Goal: Task Accomplishment & Management: Manage account settings

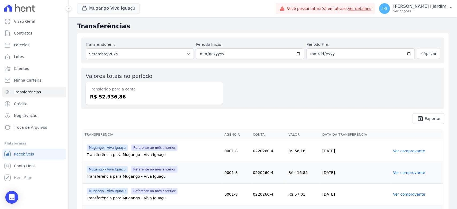
click at [270, 106] on div "Valores totais no período Transferido para a conta R$ 52.936,86" at bounding box center [262, 88] width 363 height 41
click at [109, 12] on button "Mugango Viva Iguaçu" at bounding box center [108, 8] width 63 height 10
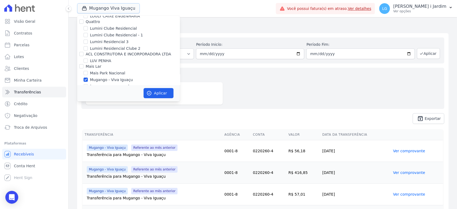
scroll to position [892, 0]
click at [95, 78] on label "Mugango - Viva Iguaçu" at bounding box center [111, 81] width 43 height 6
click at [88, 79] on input "Mugango - Viva Iguaçu" at bounding box center [85, 81] width 4 height 4
checkbox input "false"
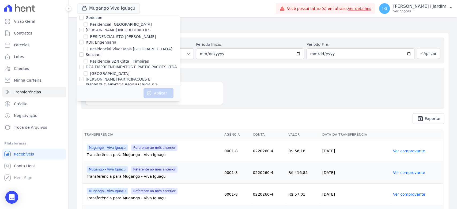
scroll to position [1066, 0]
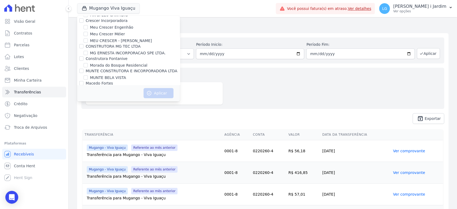
click at [91, 100] on label "Oasis Laguna - LBA" at bounding box center [108, 103] width 36 height 6
click at [88, 100] on input "Oasis Laguna - LBA" at bounding box center [85, 102] width 4 height 4
checkbox input "true"
click at [98, 106] on label "Oasis Laguna - LBA 2" at bounding box center [110, 109] width 40 height 6
click at [88, 107] on input "Oasis Laguna - LBA 2" at bounding box center [85, 109] width 4 height 4
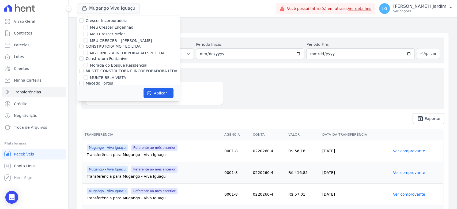
checkbox input "true"
click at [162, 93] on button "Aplicar" at bounding box center [158, 93] width 30 height 10
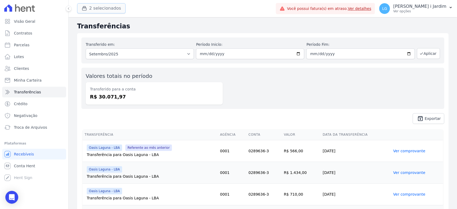
click at [111, 7] on button "2 selecionados" at bounding box center [101, 8] width 48 height 10
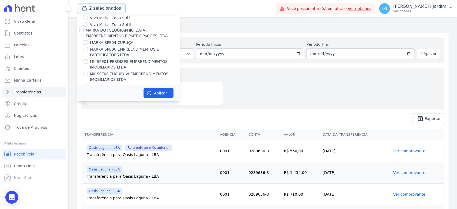
scroll to position [1070, 0]
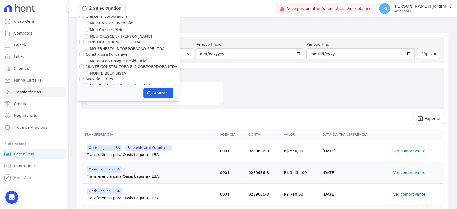
click at [101, 95] on label "Oasis Laguna - LBA" at bounding box center [108, 98] width 36 height 6
click at [88, 96] on input "Oasis Laguna - LBA" at bounding box center [85, 98] width 4 height 4
checkbox input "false"
click at [102, 102] on label "Oasis Laguna - LBA 2" at bounding box center [110, 105] width 40 height 6
click at [88, 102] on input "Oasis Laguna - LBA 2" at bounding box center [85, 104] width 4 height 4
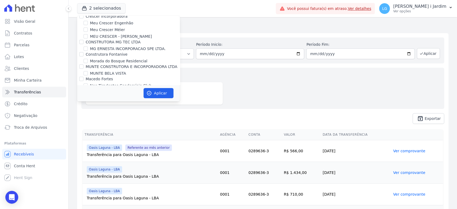
checkbox input "false"
click at [109, 115] on label "Reserva Mandala - LBA" at bounding box center [111, 118] width 43 height 6
click at [88, 116] on input "Reserva Mandala - LBA" at bounding box center [85, 118] width 4 height 4
checkbox input "true"
click at [108, 122] on label "Reserva Mandala - LBA 2" at bounding box center [113, 125] width 47 height 6
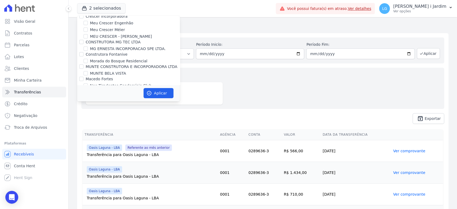
click at [88, 123] on input "Reserva Mandala - LBA 2" at bounding box center [85, 125] width 4 height 4
checkbox input "true"
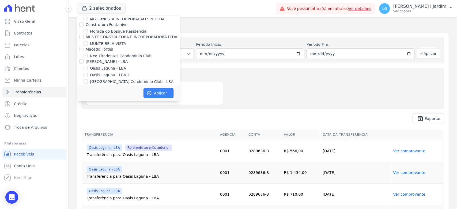
click at [154, 93] on button "Aplicar" at bounding box center [158, 93] width 30 height 10
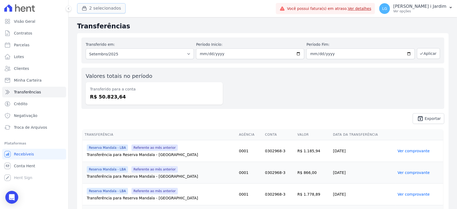
click at [99, 8] on button "2 selecionados" at bounding box center [101, 8] width 48 height 10
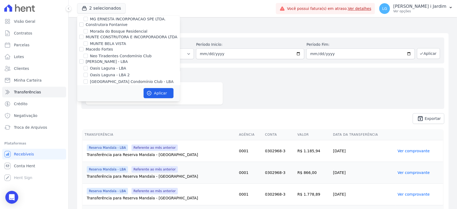
click at [112, 86] on label "Reserva Mandala - LBA" at bounding box center [111, 89] width 43 height 6
click at [88, 86] on input "Reserva Mandala - LBA" at bounding box center [85, 88] width 4 height 4
checkbox input "false"
click at [114, 92] on label "Reserva Mandala - LBA 2" at bounding box center [113, 95] width 47 height 6
click at [88, 93] on input "Reserva Mandala - LBA 2" at bounding box center [85, 95] width 4 height 4
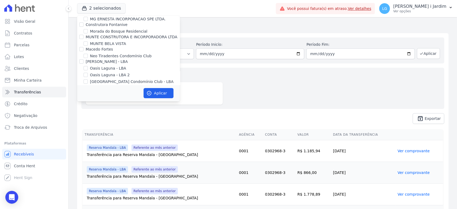
checkbox input "false"
click at [116, 79] on label "[GEOGRAPHIC_DATA] Condomínio Club - LBA" at bounding box center [131, 82] width 83 height 6
click at [88, 79] on input "[GEOGRAPHIC_DATA] Condomínio Club - LBA" at bounding box center [85, 81] width 4 height 4
checkbox input "true"
click at [154, 89] on button "Aplicar" at bounding box center [158, 93] width 30 height 10
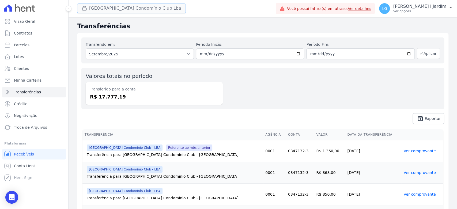
click at [117, 8] on button "[GEOGRAPHIC_DATA] Condomínio Club Lba" at bounding box center [131, 8] width 109 height 10
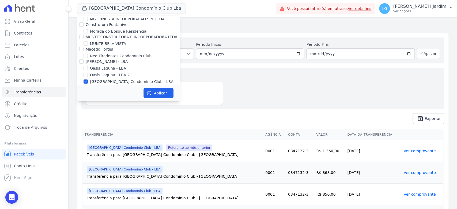
click at [124, 79] on label "[GEOGRAPHIC_DATA] Condomínio Club - LBA" at bounding box center [131, 82] width 83 height 6
click at [88, 79] on input "[GEOGRAPHIC_DATA] Condomínio Club - LBA" at bounding box center [85, 81] width 4 height 4
checkbox input "false"
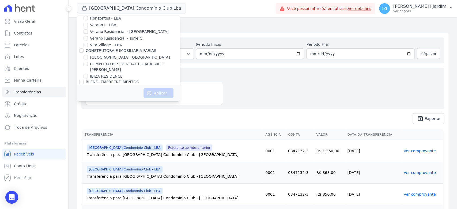
click at [112, 75] on label "IBIZA RESIDENCE" at bounding box center [106, 77] width 33 height 6
click at [88, 75] on input "IBIZA RESIDENCE" at bounding box center [85, 76] width 4 height 4
checkbox input "true"
click at [149, 92] on icon "button" at bounding box center [148, 92] width 5 height 5
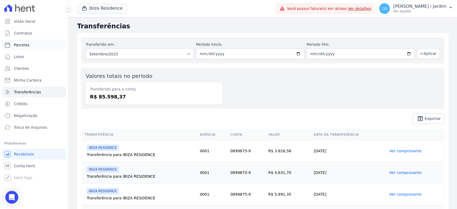
click at [45, 44] on link "Parcelas" at bounding box center [34, 45] width 64 height 11
select select
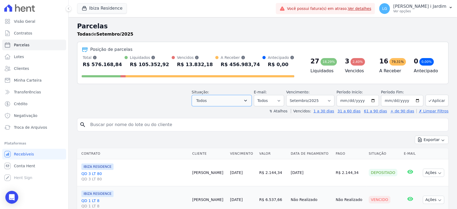
click at [248, 96] on button "Todos" at bounding box center [222, 100] width 60 height 11
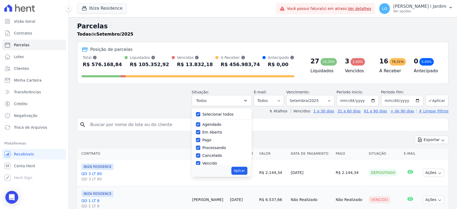
click at [228, 113] on label "Selecionar todos" at bounding box center [217, 114] width 31 height 4
click at [200, 113] on input "Selecionar todos" at bounding box center [198, 114] width 4 height 4
checkbox input "false"
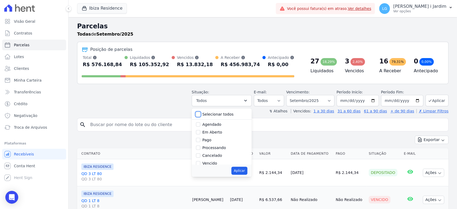
checkbox input "false"
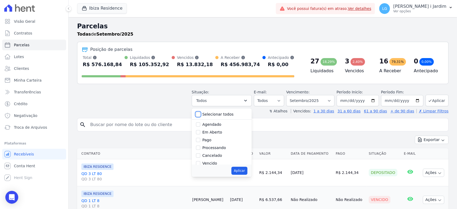
checkbox input "false"
click at [213, 132] on label "Em Aberto" at bounding box center [212, 132] width 20 height 4
click at [200, 132] on input "Em Aberto" at bounding box center [198, 132] width 4 height 4
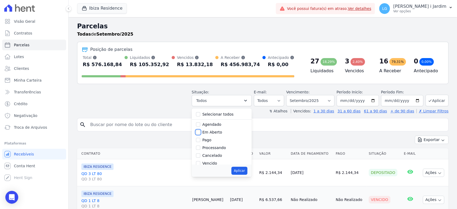
checkbox input "true"
click at [244, 175] on div "Aplicar" at bounding box center [222, 171] width 60 height 12
click at [247, 170] on button "Aplicar" at bounding box center [239, 171] width 16 height 8
select select "pending"
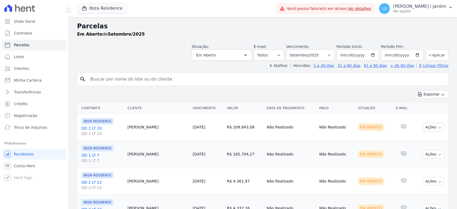
select select
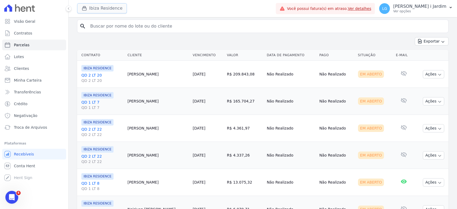
click at [108, 3] on button "Ibiza Residence" at bounding box center [102, 8] width 50 height 10
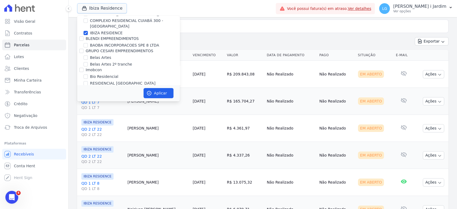
scroll to position [208, 0]
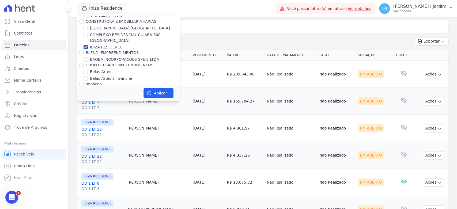
click at [105, 46] on label "IBIZA RESIDENCE" at bounding box center [106, 47] width 33 height 6
click at [88, 46] on input "IBIZA RESIDENCE" at bounding box center [85, 47] width 4 height 4
checkbox input "false"
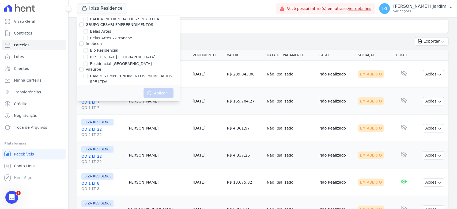
click at [107, 50] on label "Bio Residencial" at bounding box center [104, 51] width 28 height 6
click at [88, 50] on input "Bio Residencial" at bounding box center [85, 50] width 4 height 4
checkbox input "true"
click at [110, 64] on label "Residencial [GEOGRAPHIC_DATA][PERSON_NAME]" at bounding box center [121, 64] width 62 height 6
click at [88, 64] on input "Residencial [GEOGRAPHIC_DATA][PERSON_NAME]" at bounding box center [85, 64] width 4 height 4
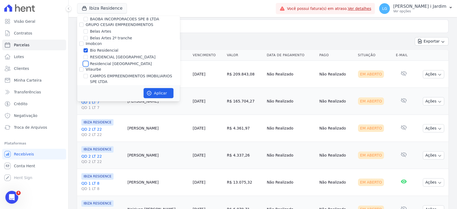
checkbox input "true"
click at [155, 94] on button "Aplicar" at bounding box center [158, 93] width 30 height 10
select select
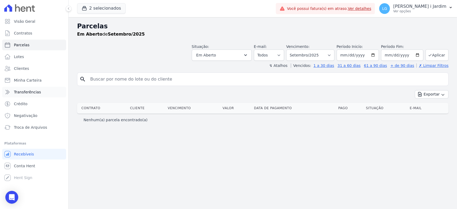
click at [48, 94] on link "Transferências" at bounding box center [34, 92] width 64 height 11
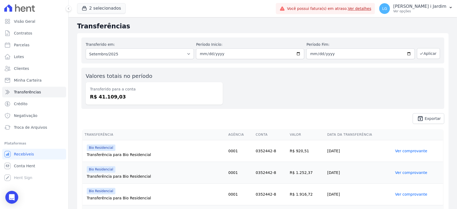
click at [105, 98] on dd "R$ 41.109,03" at bounding box center [154, 96] width 128 height 7
copy dd "41.109,03"
click at [100, 4] on button "2 selecionados" at bounding box center [101, 8] width 48 height 10
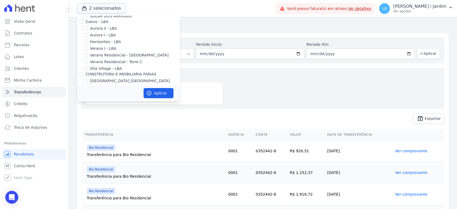
scroll to position [268, 0]
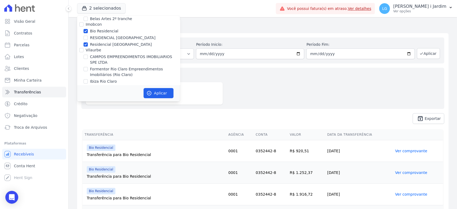
click at [111, 44] on label "Residencial [GEOGRAPHIC_DATA][PERSON_NAME]" at bounding box center [121, 45] width 62 height 6
click at [88, 44] on input "Residencial [GEOGRAPHIC_DATA][PERSON_NAME]" at bounding box center [85, 44] width 4 height 4
checkbox input "false"
click at [156, 94] on button "Aplicar" at bounding box center [158, 93] width 30 height 10
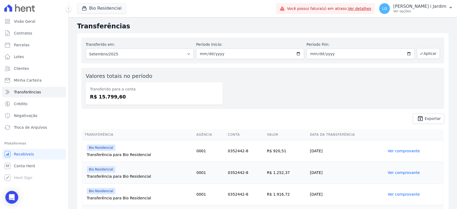
click at [110, 98] on dd "R$ 15.799,60" at bounding box center [154, 96] width 128 height 7
click at [109, 8] on button "Bio Residencial" at bounding box center [101, 8] width 49 height 10
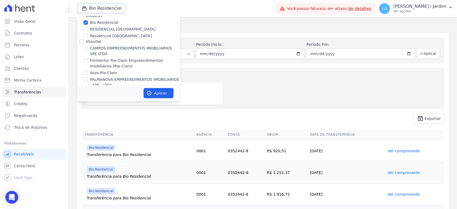
scroll to position [238, 0]
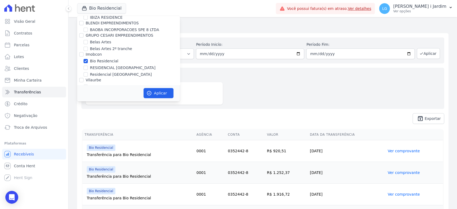
click at [104, 61] on label "Bio Residencial" at bounding box center [104, 61] width 28 height 6
click at [88, 61] on input "Bio Residencial" at bounding box center [85, 61] width 4 height 4
checkbox input "false"
click at [110, 74] on label "Residencial [GEOGRAPHIC_DATA][PERSON_NAME]" at bounding box center [121, 75] width 62 height 6
click at [88, 74] on input "Residencial [GEOGRAPHIC_DATA][PERSON_NAME]" at bounding box center [85, 74] width 4 height 4
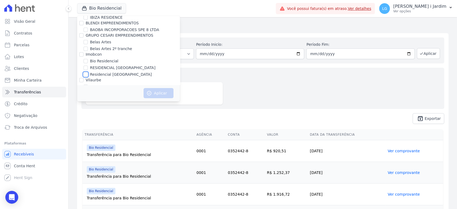
checkbox input "true"
click at [154, 96] on button "Aplicar" at bounding box center [158, 93] width 30 height 10
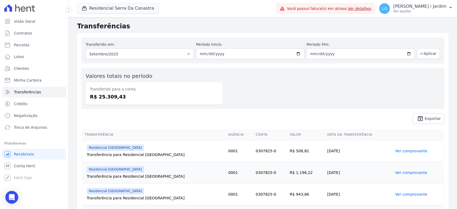
drag, startPoint x: 209, startPoint y: 98, endPoint x: 199, endPoint y: 102, distance: 10.9
click at [210, 98] on dd "R$ 25.309,43" at bounding box center [154, 96] width 128 height 7
click at [114, 100] on dd "R$ 25.309,43" at bounding box center [154, 96] width 128 height 7
click at [113, 100] on dd "R$ 25.309,43" at bounding box center [154, 96] width 128 height 7
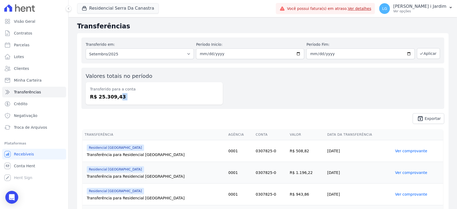
click at [113, 100] on dd "R$ 25.309,43" at bounding box center [154, 96] width 128 height 7
click at [133, 115] on span "unarchive Exportar" at bounding box center [262, 118] width 363 height 11
click at [114, 97] on dd "R$ 25.309,43" at bounding box center [154, 96] width 128 height 7
copy dd "25.309,43"
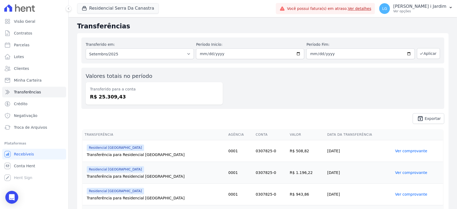
click at [160, 106] on div "Valores totais no período Transferido para a conta R$ 25.309,43" at bounding box center [262, 88] width 363 height 41
click at [151, 106] on div "Valores totais no período Transferido para a conta R$ 25.309,43" at bounding box center [262, 88] width 363 height 41
click at [116, 98] on dd "R$ 25.309,43" at bounding box center [154, 96] width 128 height 7
copy dd "25.309,43"
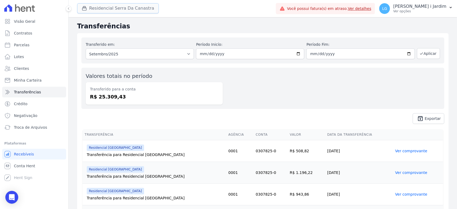
click at [102, 11] on button "Residencial Serra Da Canastra" at bounding box center [118, 8] width 82 height 10
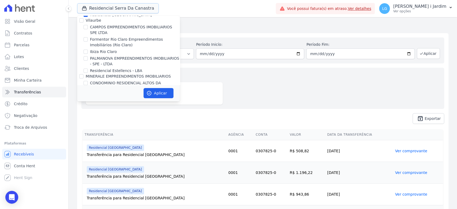
scroll to position [268, 0]
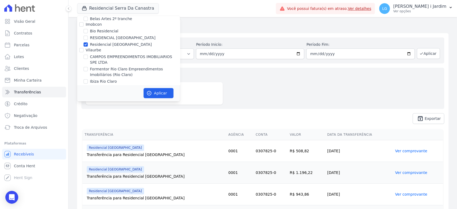
click at [111, 32] on label "Bio Residencial" at bounding box center [104, 31] width 28 height 6
click at [88, 32] on input "Bio Residencial" at bounding box center [85, 31] width 4 height 4
checkbox input "true"
click at [158, 96] on button "Aplicar" at bounding box center [158, 93] width 30 height 10
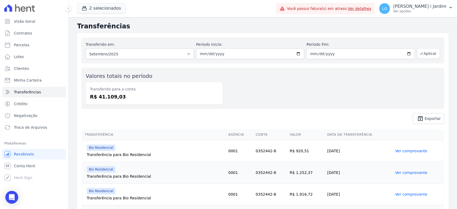
click at [111, 98] on dd "R$ 41.109,03" at bounding box center [154, 96] width 128 height 7
copy dd "41.109,03"
click at [281, 81] on div "Valores totais no período Transferido para a conta R$ 41.109,03" at bounding box center [262, 88] width 363 height 41
click at [106, 12] on button "2 selecionados" at bounding box center [101, 8] width 48 height 10
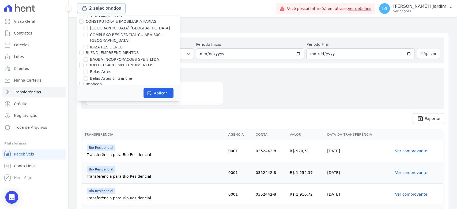
scroll to position [238, 0]
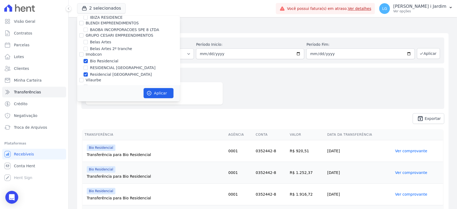
click at [103, 59] on label "Bio Residencial" at bounding box center [104, 61] width 28 height 6
click at [88, 59] on input "Bio Residencial" at bounding box center [85, 61] width 4 height 4
checkbox input "false"
click at [106, 73] on label "Residencial [GEOGRAPHIC_DATA][PERSON_NAME]" at bounding box center [121, 75] width 62 height 6
click at [88, 73] on input "Residencial [GEOGRAPHIC_DATA][PERSON_NAME]" at bounding box center [85, 74] width 4 height 4
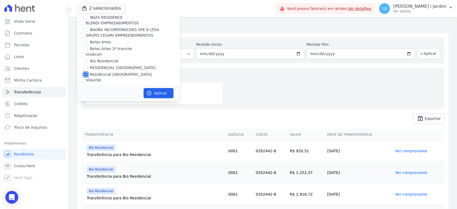
checkbox input "false"
click at [109, 68] on label "RESIDENCIAL [GEOGRAPHIC_DATA][PERSON_NAME]" at bounding box center [123, 68] width 66 height 6
click at [88, 68] on input "RESIDENCIAL [GEOGRAPHIC_DATA][PERSON_NAME]" at bounding box center [85, 68] width 4 height 4
checkbox input "true"
click at [161, 89] on button "Aplicar" at bounding box center [158, 93] width 30 height 10
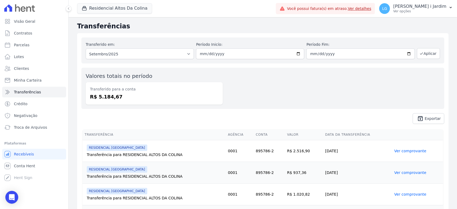
click at [101, 98] on dd "R$ 5.184,67" at bounding box center [154, 96] width 128 height 7
copy dd "5.184,67"
click at [106, 7] on button "Residencial Altos Da Colina" at bounding box center [114, 8] width 75 height 10
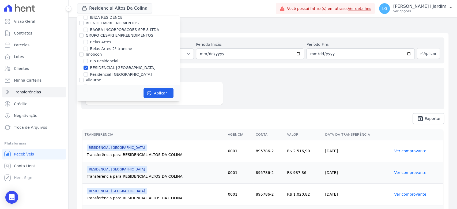
click at [102, 70] on label "RESIDENCIAL [GEOGRAPHIC_DATA][PERSON_NAME]" at bounding box center [123, 68] width 66 height 6
click at [88, 70] on input "RESIDENCIAL [GEOGRAPHIC_DATA][PERSON_NAME]" at bounding box center [85, 68] width 4 height 4
checkbox input "false"
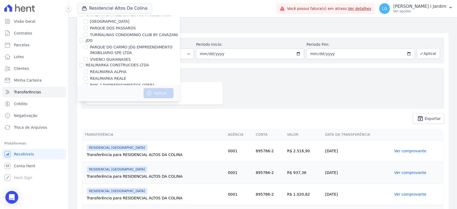
scroll to position [1181, 0]
click at [113, 76] on label "REALMARKA REALE" at bounding box center [108, 79] width 36 height 6
click at [88, 76] on input "REALMARKA REALE" at bounding box center [85, 78] width 4 height 4
checkbox input "true"
click at [157, 93] on button "Aplicar" at bounding box center [158, 93] width 30 height 10
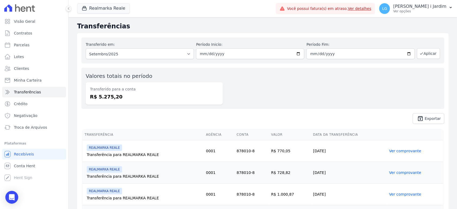
click at [109, 97] on dd "R$ 5.275,20" at bounding box center [154, 96] width 128 height 7
copy dd "5.275,20"
click at [37, 23] on link "Visão Geral" at bounding box center [34, 21] width 64 height 11
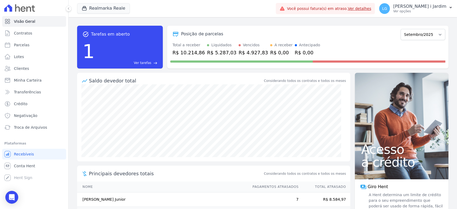
click at [190, 53] on div "R$ 10.214,86" at bounding box center [188, 52] width 32 height 7
copy div "10.214,86"
click at [105, 6] on button "Realmarka Reale" at bounding box center [103, 8] width 53 height 10
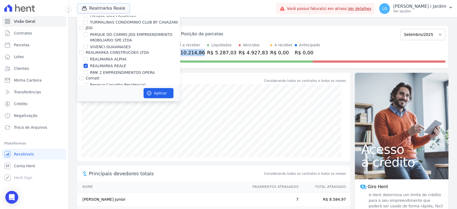
scroll to position [1159, 0]
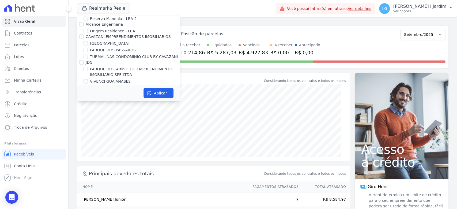
click at [102, 98] on label "REALMARKA REALE" at bounding box center [108, 101] width 36 height 6
click at [88, 98] on input "REALMARKA REALE" at bounding box center [85, 100] width 4 height 4
checkbox input "false"
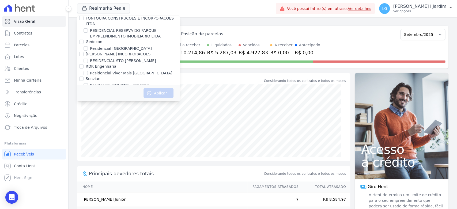
click at [117, 83] on label "Residencia SZN Citta | Timbiras" at bounding box center [119, 86] width 59 height 6
click at [88, 83] on input "Residencia SZN Citta | Timbiras" at bounding box center [85, 85] width 4 height 4
checkbox input "true"
click at [161, 94] on button "Aplicar" at bounding box center [158, 93] width 30 height 10
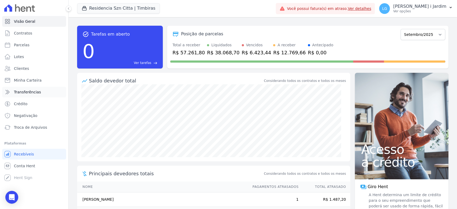
click at [37, 91] on span "Transferências" at bounding box center [27, 91] width 27 height 5
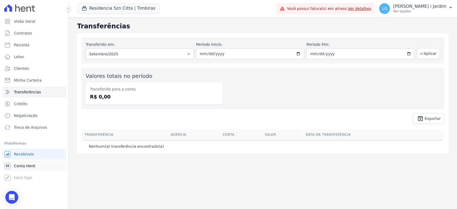
click at [28, 166] on span "Conta Hent" at bounding box center [24, 165] width 21 height 5
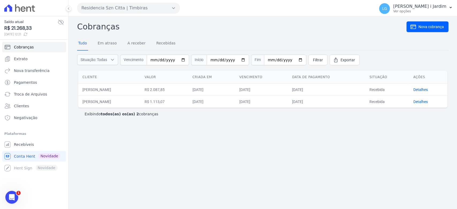
click at [271, 166] on div "Cobranças Nova cobrança Tudo Em atraso A receber Recebidas Situação: Todas Em a…" at bounding box center [263, 112] width 388 height 193
click at [22, 54] on link "Extrato" at bounding box center [34, 59] width 64 height 11
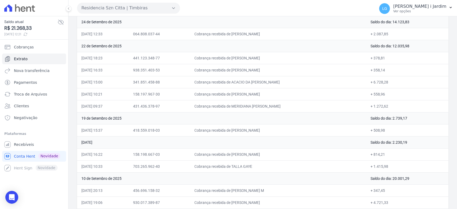
scroll to position [140, 0]
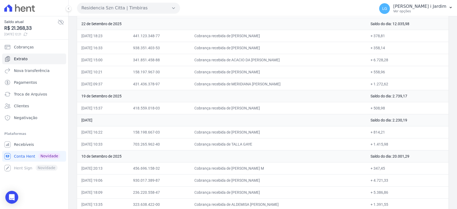
click at [402, 154] on td "Saldo do dia: 20.001,29" at bounding box center [407, 156] width 82 height 12
click at [43, 72] on span "Nova transferência" at bounding box center [32, 70] width 36 height 5
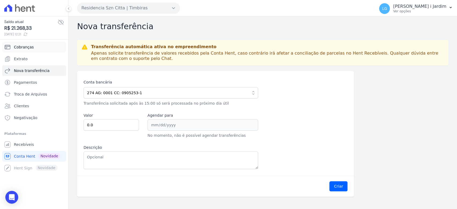
click at [45, 48] on link "Cobranças" at bounding box center [34, 47] width 64 height 11
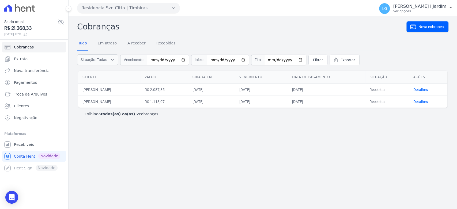
click at [207, 158] on div "Cobranças Nova cobrança Tudo Em atraso A receber Recebidas Situação: Todas Em a…" at bounding box center [263, 112] width 388 height 193
click at [26, 5] on icon at bounding box center [19, 7] width 31 height 7
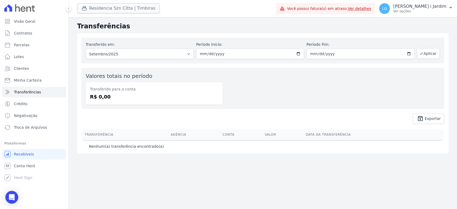
click at [97, 7] on button "Residencia Szn Citta | Timbiras" at bounding box center [118, 8] width 83 height 10
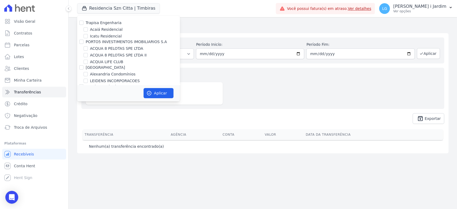
click at [102, 23] on label "Trapisa Engenharia" at bounding box center [104, 23] width 36 height 4
click at [83, 23] on input "Trapisa Engenharia" at bounding box center [81, 23] width 4 height 4
checkbox input "true"
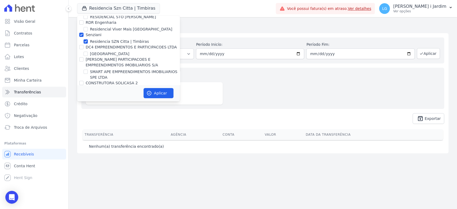
scroll to position [1338, 0]
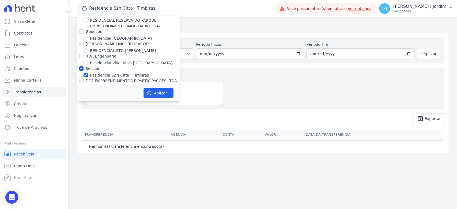
click at [90, 66] on label "Senziani" at bounding box center [94, 68] width 16 height 4
click at [83, 66] on input "Senziani" at bounding box center [81, 68] width 4 height 4
checkbox input "false"
click at [145, 86] on div "Aplicar" at bounding box center [128, 93] width 103 height 17
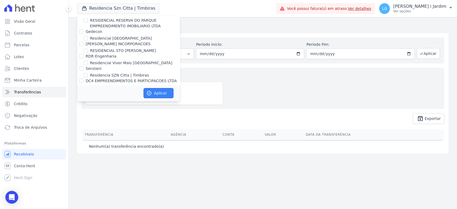
click at [150, 92] on icon "button" at bounding box center [148, 92] width 5 height 5
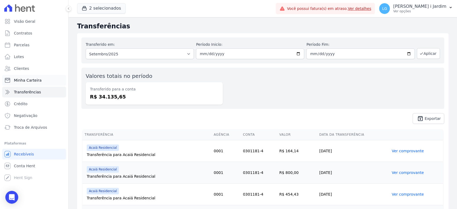
click at [40, 77] on link "Minha Carteira" at bounding box center [34, 80] width 64 height 11
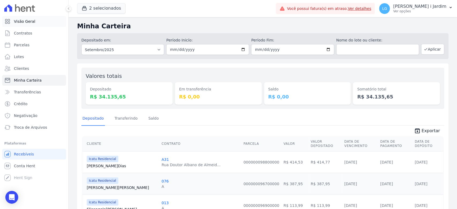
click at [27, 26] on link "Visão Geral" at bounding box center [34, 21] width 64 height 11
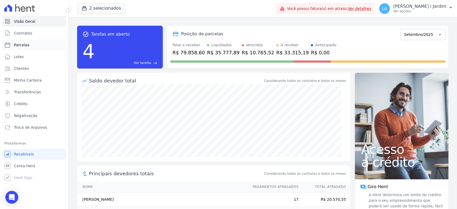
click at [39, 44] on link "Parcelas" at bounding box center [34, 45] width 64 height 11
select select
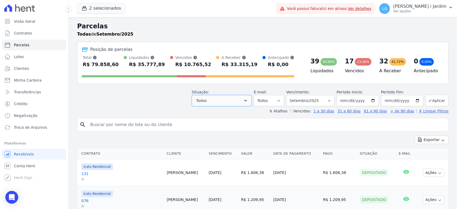
click at [226, 102] on button "Todos" at bounding box center [222, 100] width 60 height 11
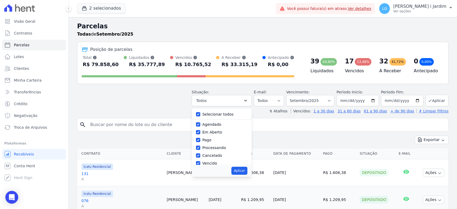
click at [216, 114] on label "Selecionar todos" at bounding box center [217, 114] width 31 height 4
click at [200, 114] on input "Selecionar todos" at bounding box center [198, 114] width 4 height 4
checkbox input "false"
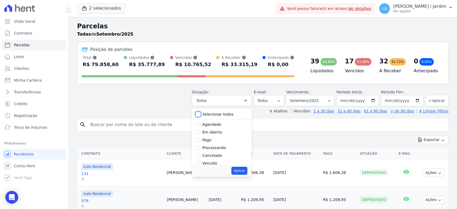
checkbox input "false"
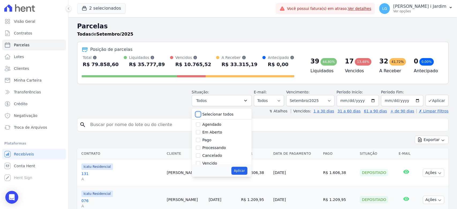
checkbox input "false"
drag, startPoint x: 213, startPoint y: 129, endPoint x: 215, endPoint y: 138, distance: 8.9
click at [213, 130] on label "Em Aberto" at bounding box center [212, 132] width 20 height 4
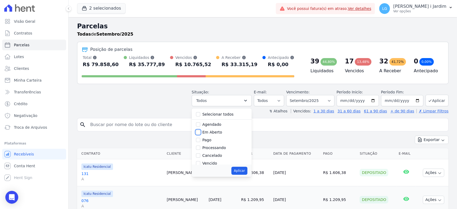
click at [200, 130] on input "Em Aberto" at bounding box center [198, 132] width 4 height 4
checkbox input "true"
click at [239, 172] on button "Aplicar" at bounding box center [239, 171] width 16 height 8
select select "pending"
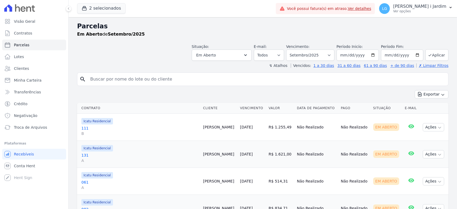
select select
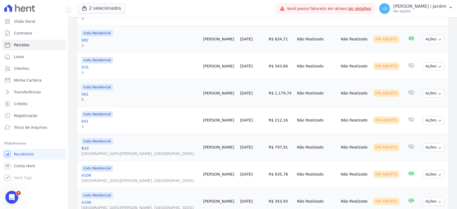
scroll to position [166, 0]
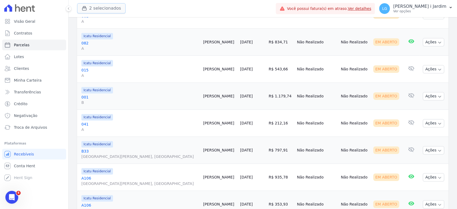
click at [96, 10] on button "2 selecionados" at bounding box center [101, 8] width 48 height 10
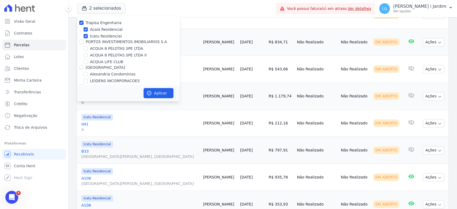
click at [100, 21] on label "Trapisa Engenharia" at bounding box center [104, 23] width 36 height 4
click at [83, 21] on input "Trapisa Engenharia" at bounding box center [81, 23] width 4 height 4
checkbox input "false"
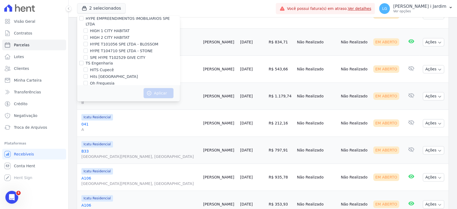
scroll to position [721, 0]
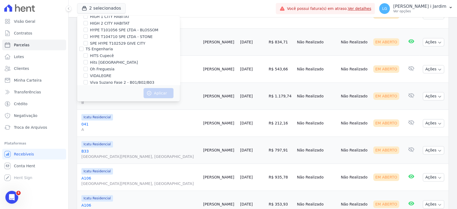
click at [93, 80] on label "Viva Suzano Fase 2 - B01/B02/B03" at bounding box center [122, 83] width 64 height 6
click at [88, 80] on input "Viva Suzano Fase 2 - B01/B02/B03" at bounding box center [85, 82] width 4 height 4
checkbox input "true"
click at [169, 93] on button "Aplicar" at bounding box center [158, 93] width 30 height 10
select select
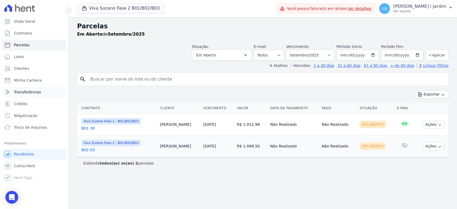
click at [40, 90] on link "Transferências" at bounding box center [34, 92] width 64 height 11
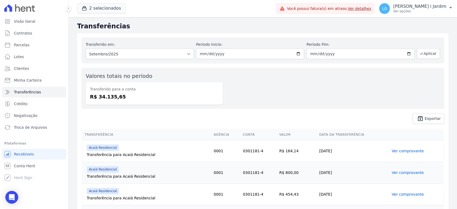
click at [116, 100] on dd "R$ 34.135,65" at bounding box center [154, 96] width 128 height 7
click at [125, 95] on dd "R$ 34.135,65" at bounding box center [154, 96] width 128 height 7
drag, startPoint x: 123, startPoint y: 97, endPoint x: 89, endPoint y: 89, distance: 34.2
click at [89, 89] on div "Transferido para a conta R$ 34.135,65" at bounding box center [154, 93] width 137 height 22
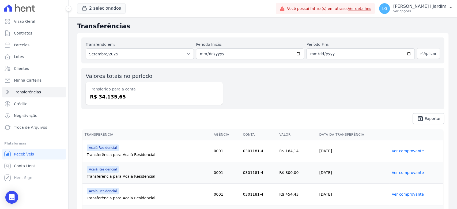
click at [109, 100] on dd "R$ 34.135,65" at bounding box center [154, 96] width 128 height 7
drag, startPoint x: 120, startPoint y: 97, endPoint x: 93, endPoint y: 88, distance: 28.8
click at [93, 88] on div "Transferido para a conta R$ 34.135,65" at bounding box center [154, 93] width 137 height 22
click at [157, 100] on dd "R$ 34.135,65" at bounding box center [154, 96] width 128 height 7
click at [101, 10] on button "2 selecionados" at bounding box center [101, 8] width 48 height 10
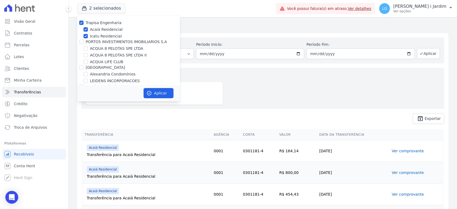
click at [104, 23] on label "Trapisa Engenharia" at bounding box center [104, 23] width 36 height 4
click at [83, 23] on input "Trapisa Engenharia" at bounding box center [81, 23] width 4 height 4
checkbox input "false"
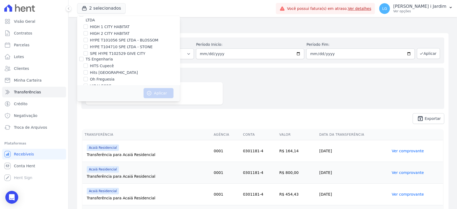
scroll to position [721, 0]
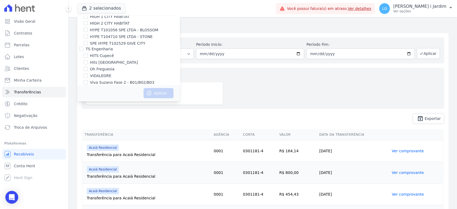
click at [124, 80] on label "Viva Suzano Fase 2 - B01/B02/B03" at bounding box center [122, 83] width 64 height 6
click at [88, 80] on input "Viva Suzano Fase 2 - B01/B02/B03" at bounding box center [85, 82] width 4 height 4
checkbox input "true"
click at [158, 94] on button "Aplicar" at bounding box center [158, 93] width 30 height 10
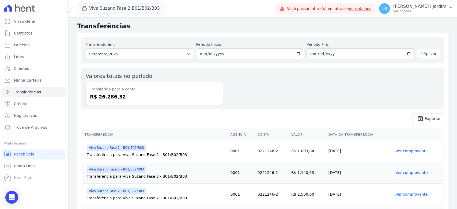
click at [116, 97] on dd "R$ 26.286,32" at bounding box center [154, 96] width 128 height 7
copy dd "26.286,32"
click at [116, 9] on button "Viva Suzano Fase 2 B01/B02/B03" at bounding box center [120, 8] width 87 height 10
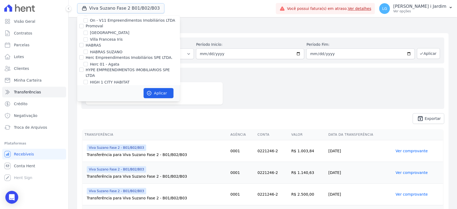
scroll to position [716, 0]
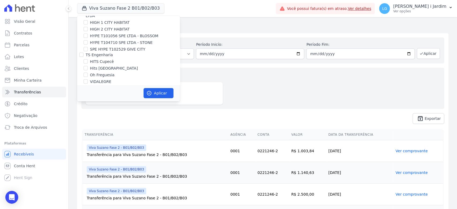
click at [101, 86] on label "Viva Suzano Fase 2 - B01/B02/B03" at bounding box center [122, 89] width 64 height 6
click at [88, 86] on input "Viva Suzano Fase 2 - B01/B02/B03" at bounding box center [85, 88] width 4 height 4
checkbox input "false"
click at [103, 92] on label "Viva Suzano Fase 2 - B04/B05" at bounding box center [118, 95] width 56 height 6
click at [88, 93] on input "Viva Suzano Fase 2 - B04/B05" at bounding box center [85, 95] width 4 height 4
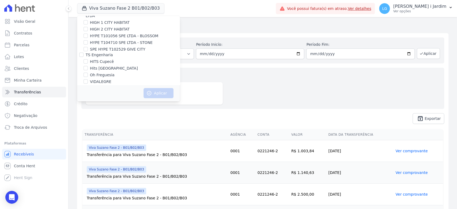
checkbox input "true"
click at [165, 95] on button "Aplicar" at bounding box center [158, 93] width 30 height 10
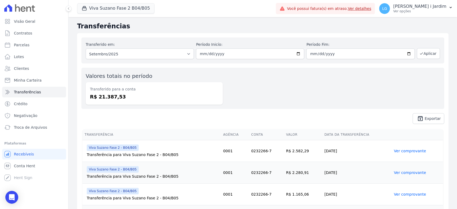
click at [109, 101] on div "Transferido para a conta R$ 21.387,53" at bounding box center [154, 93] width 137 height 22
click at [110, 98] on dd "R$ 21.387,53" at bounding box center [154, 96] width 128 height 7
copy dd "21.387,53"
